Goal: Go to known website: Go to known website

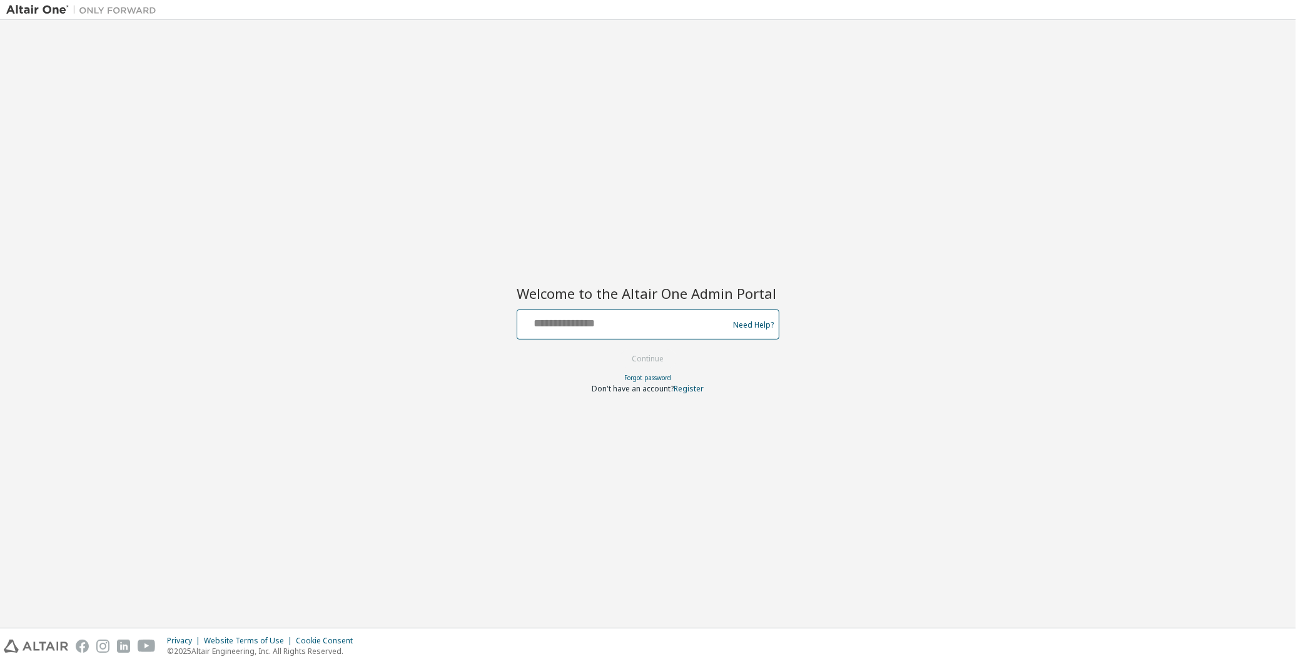
click at [561, 323] on input "text" at bounding box center [624, 322] width 205 height 18
type input "**********"
click at [619, 350] on button "Continue" at bounding box center [648, 359] width 58 height 19
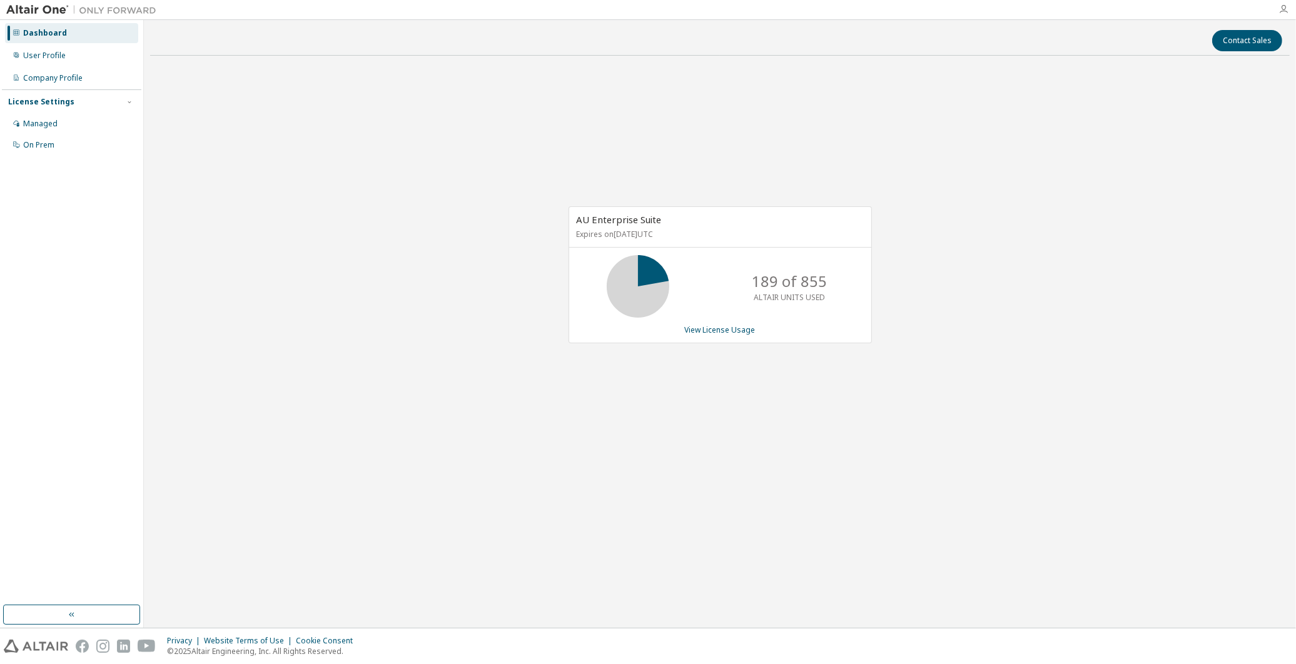
click at [1287, 11] on icon "button" at bounding box center [1284, 9] width 10 height 10
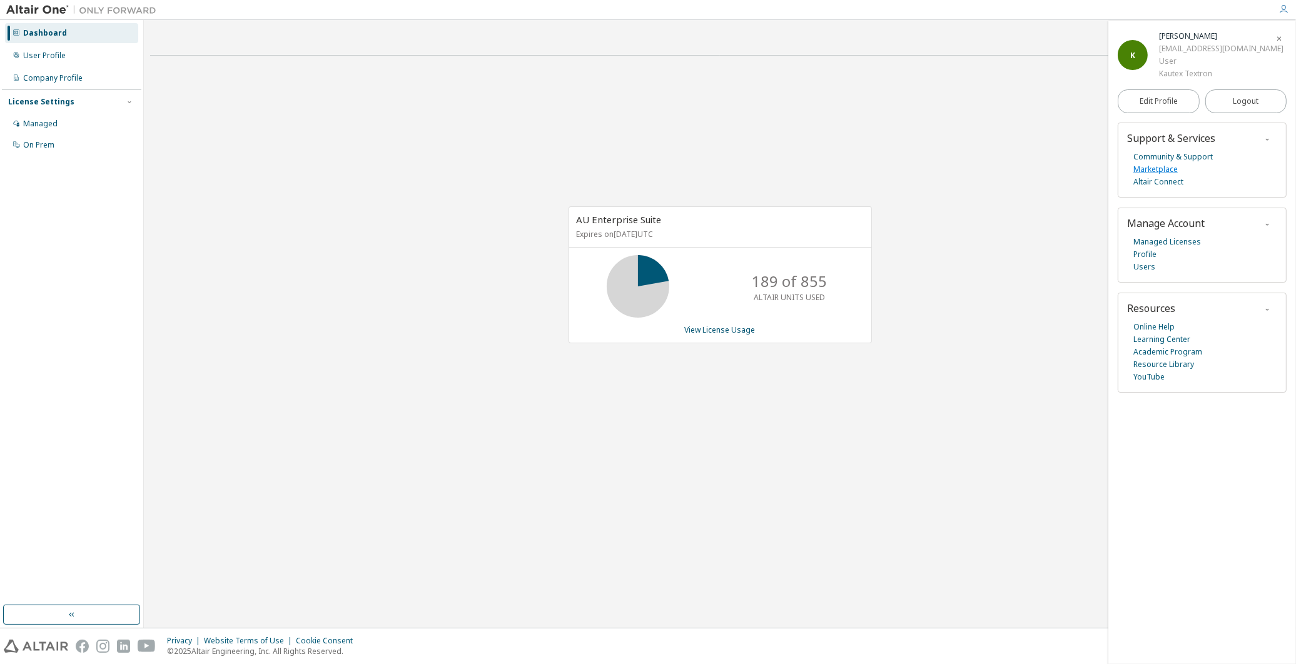
click at [1160, 171] on link "Marketplace" at bounding box center [1156, 169] width 44 height 13
click at [1146, 342] on link "Learning Center" at bounding box center [1162, 339] width 57 height 13
